Goal: Book appointment/travel/reservation

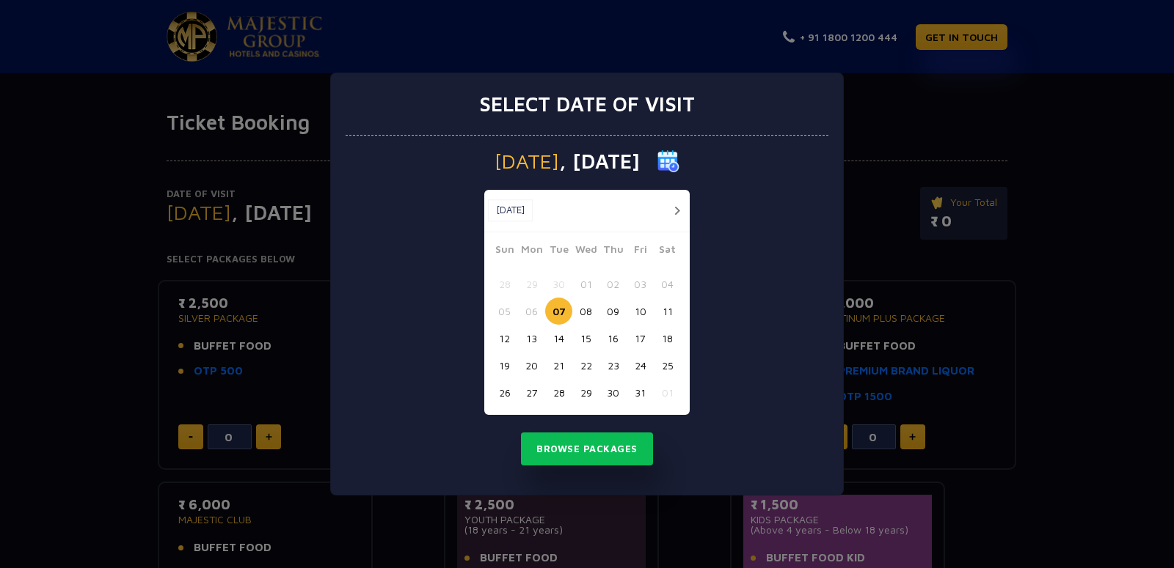
click at [677, 210] on button "button" at bounding box center [677, 211] width 18 height 18
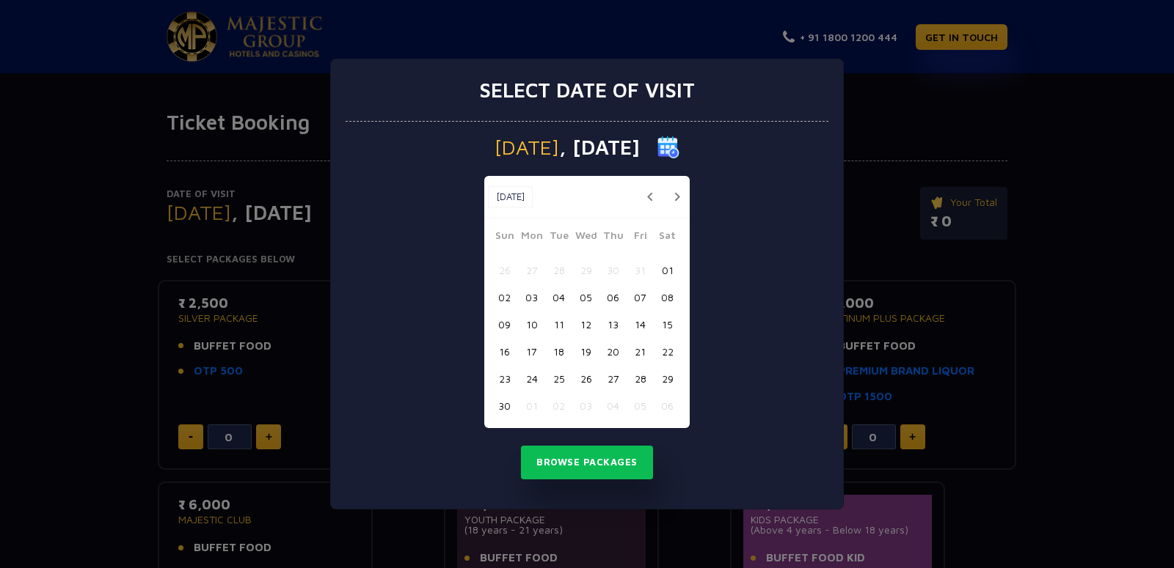
click at [640, 270] on button "31" at bounding box center [639, 270] width 27 height 27
click at [621, 462] on button "Browse Packages" at bounding box center [587, 463] width 132 height 34
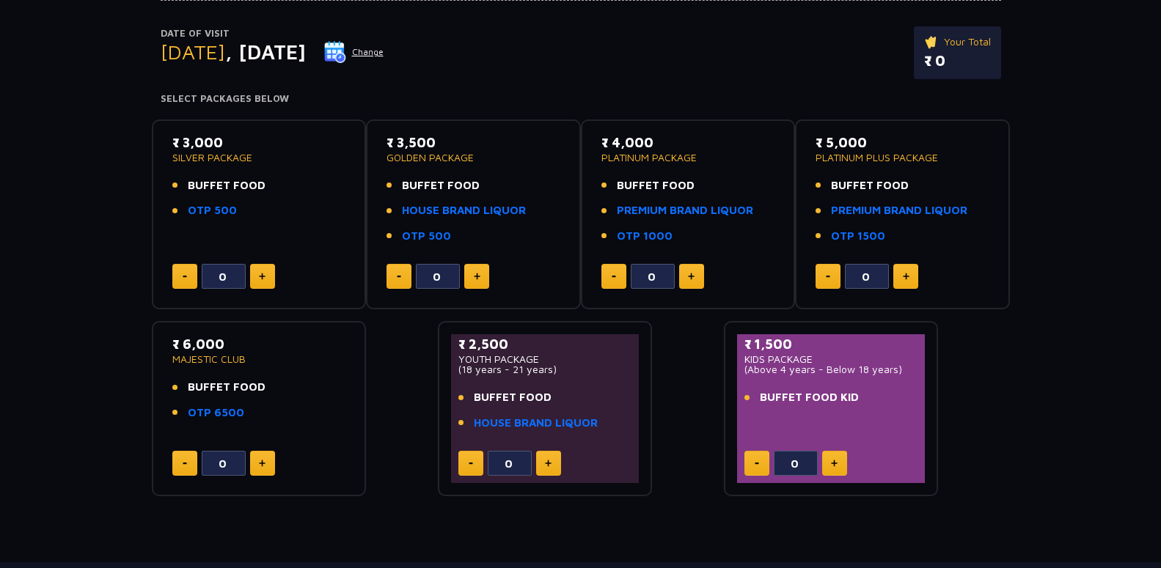
scroll to position [116, 0]
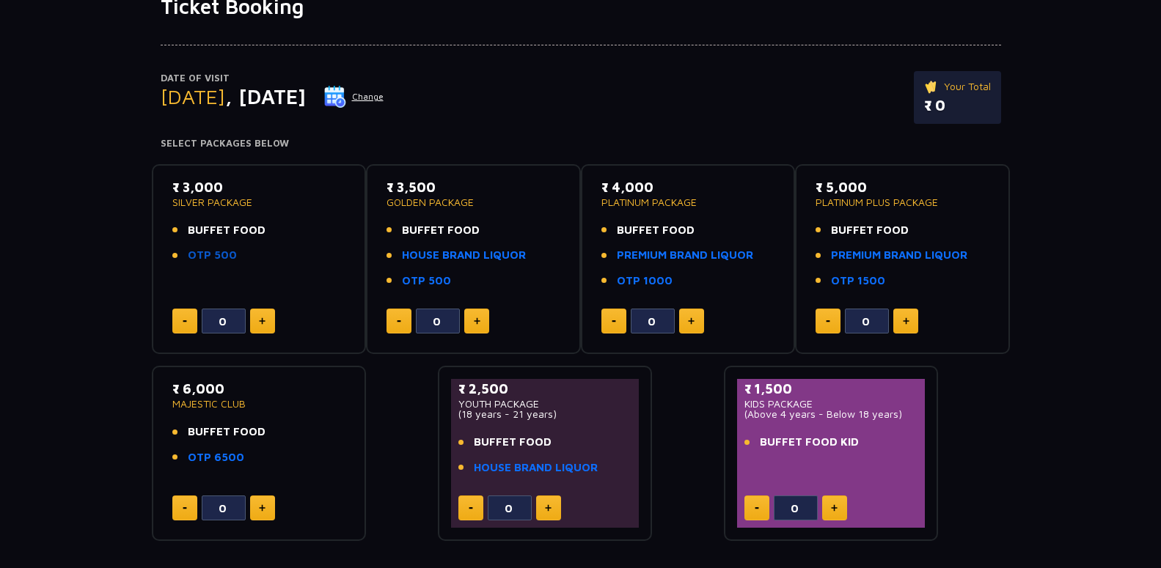
click at [201, 255] on link "OTP 500" at bounding box center [212, 255] width 49 height 17
click at [671, 258] on link "PREMIUM BRAND LIQUOR" at bounding box center [685, 255] width 136 height 17
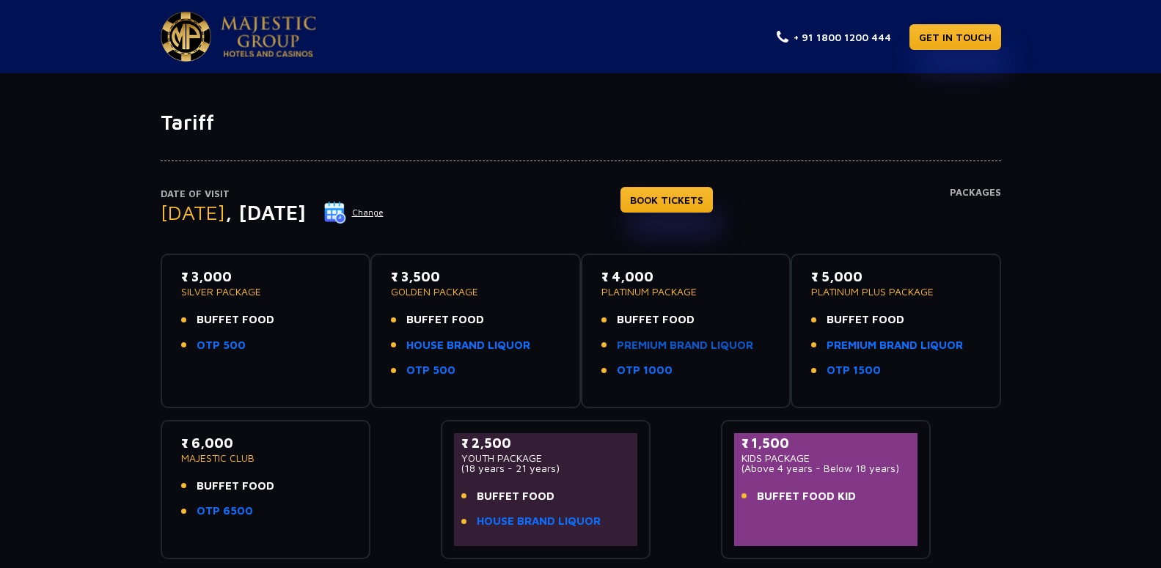
click at [688, 347] on link "PREMIUM BRAND LIQUOR" at bounding box center [685, 345] width 136 height 17
click at [465, 348] on link "HOUSE BRAND LIQUOR" at bounding box center [468, 345] width 124 height 17
